Goal: Find specific page/section: Find specific page/section

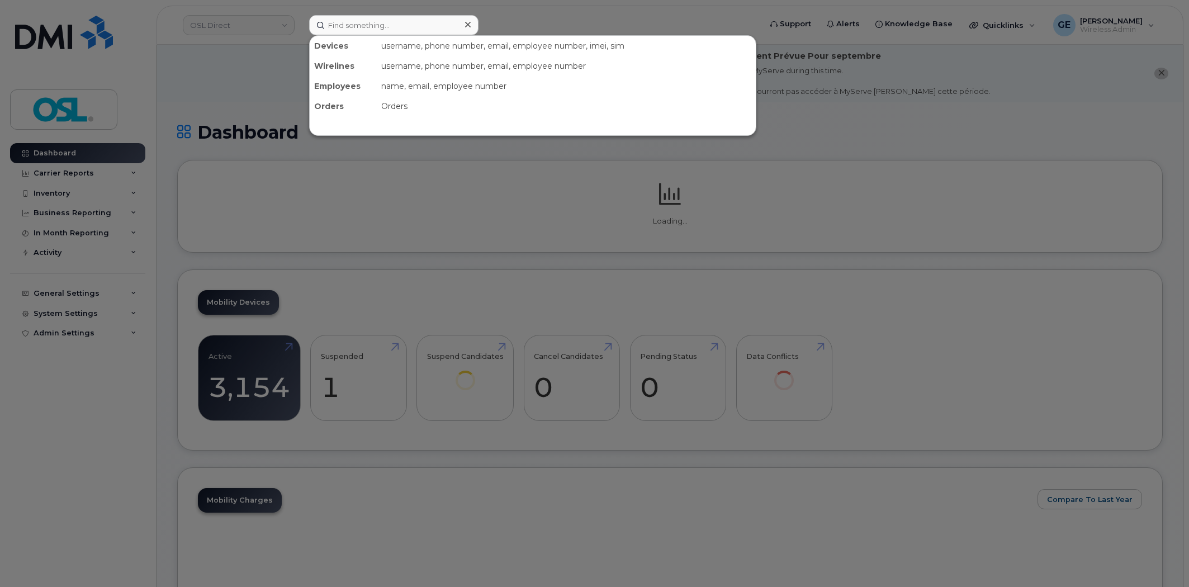
click at [381, 28] on input at bounding box center [393, 25] width 169 height 20
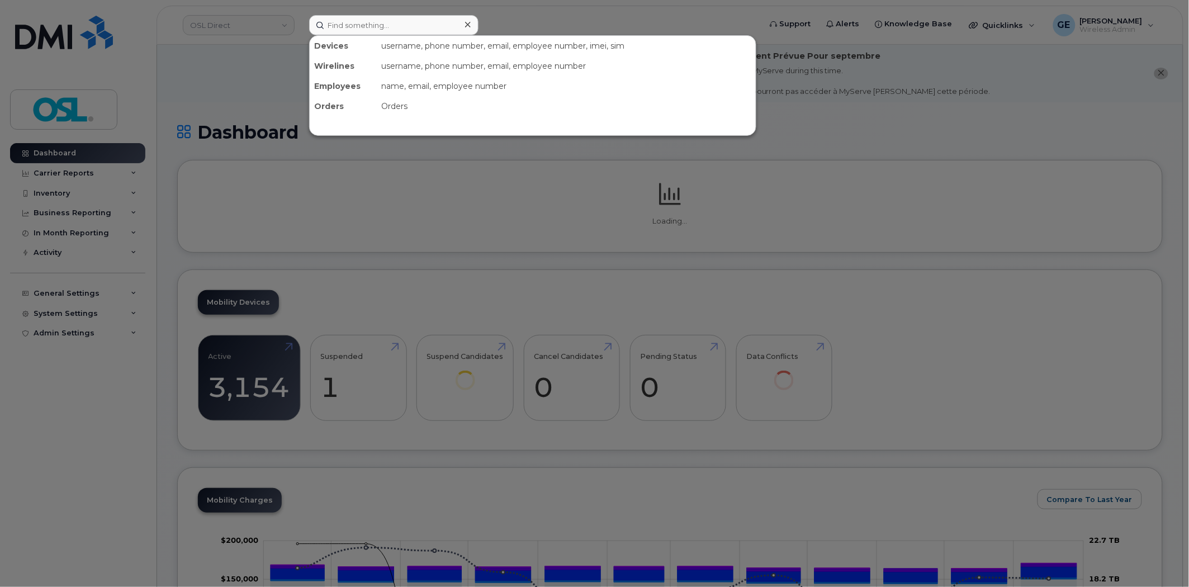
type input "n"
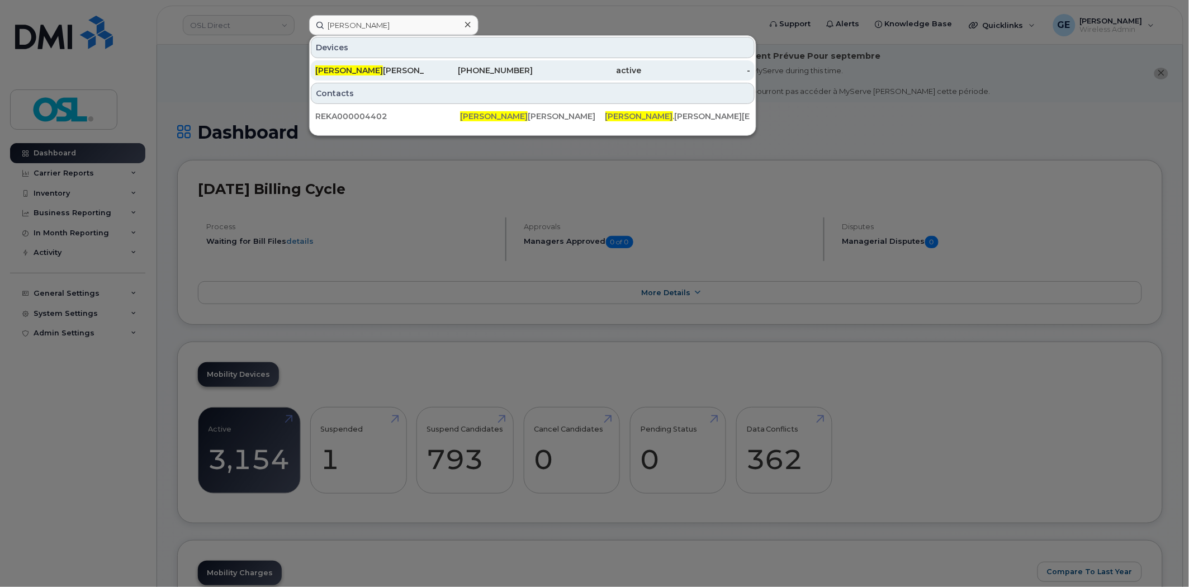
type input "angad"
click at [348, 65] on div "Angad Chahal" at bounding box center [369, 70] width 109 height 11
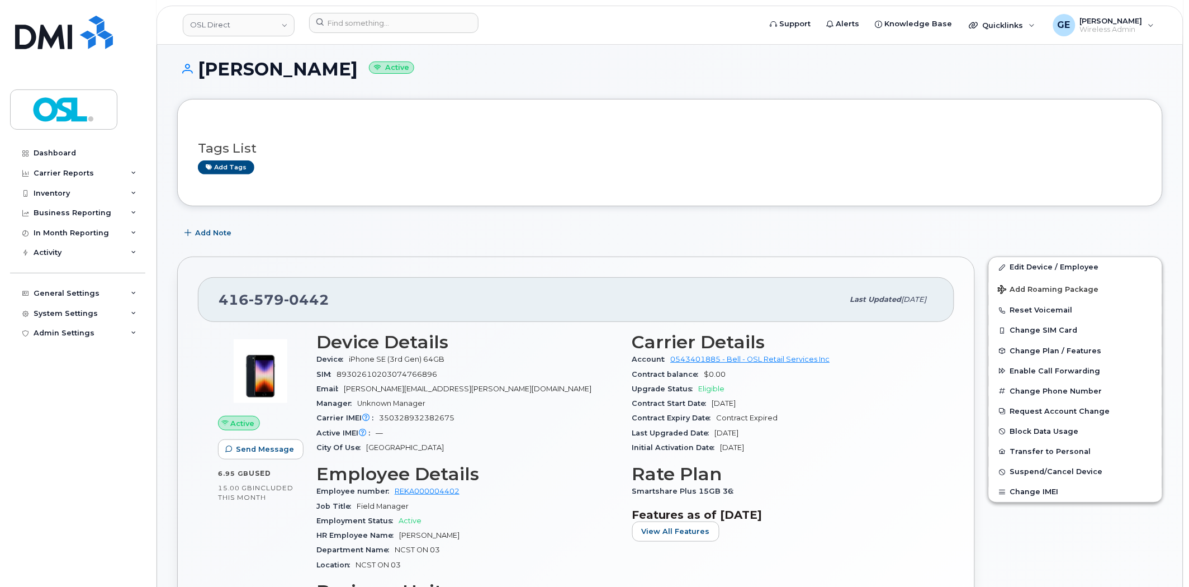
scroll to position [62, 0]
click at [725, 146] on h3 "Tags List" at bounding box center [670, 149] width 944 height 14
